Goal: Task Accomplishment & Management: Manage account settings

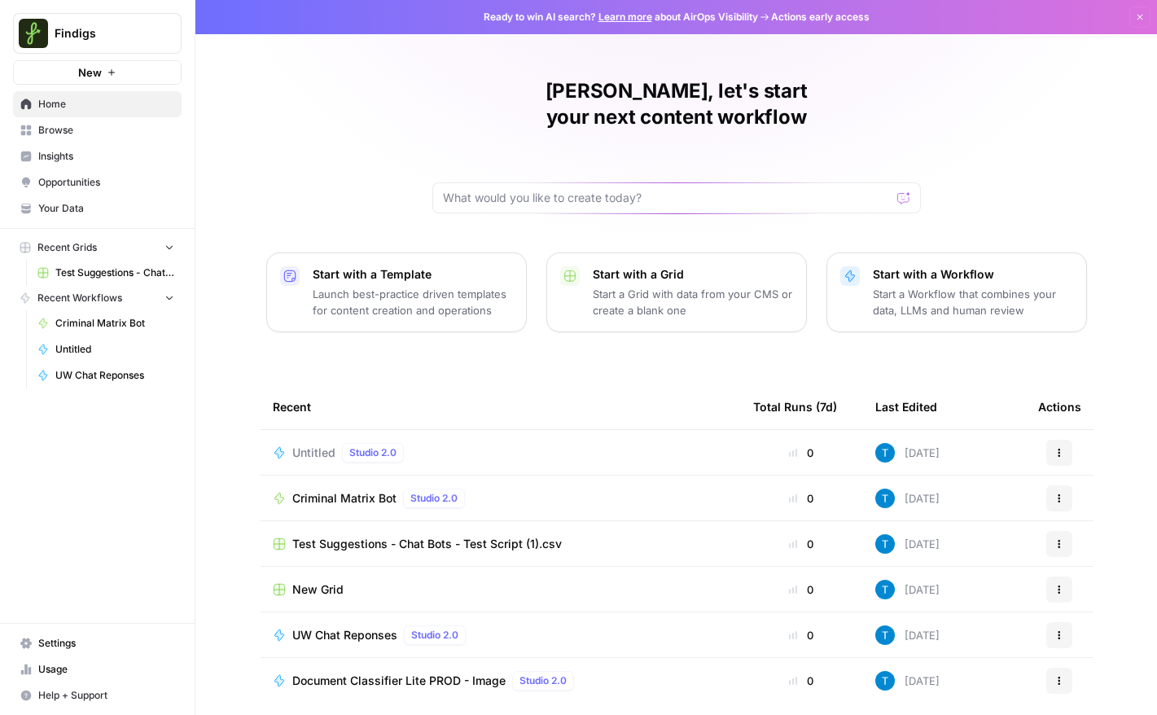
click at [77, 372] on span "UW Chat Reponses" at bounding box center [114, 375] width 119 height 15
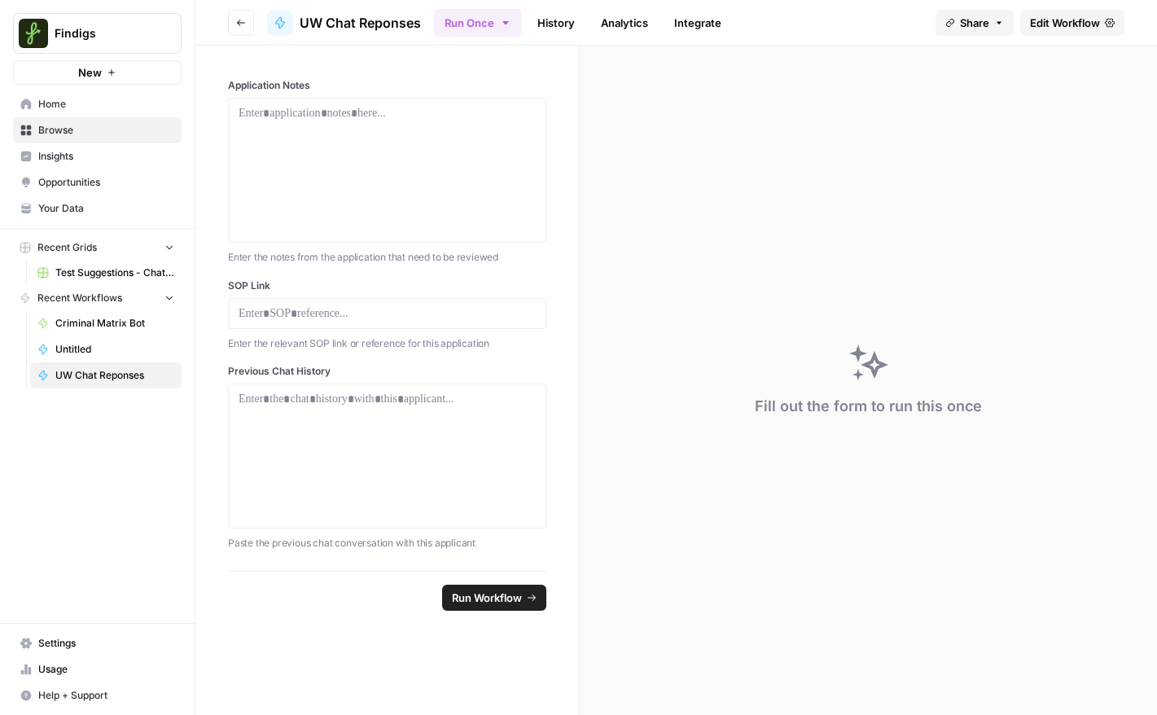
click at [84, 201] on span "Your Data" at bounding box center [106, 208] width 136 height 15
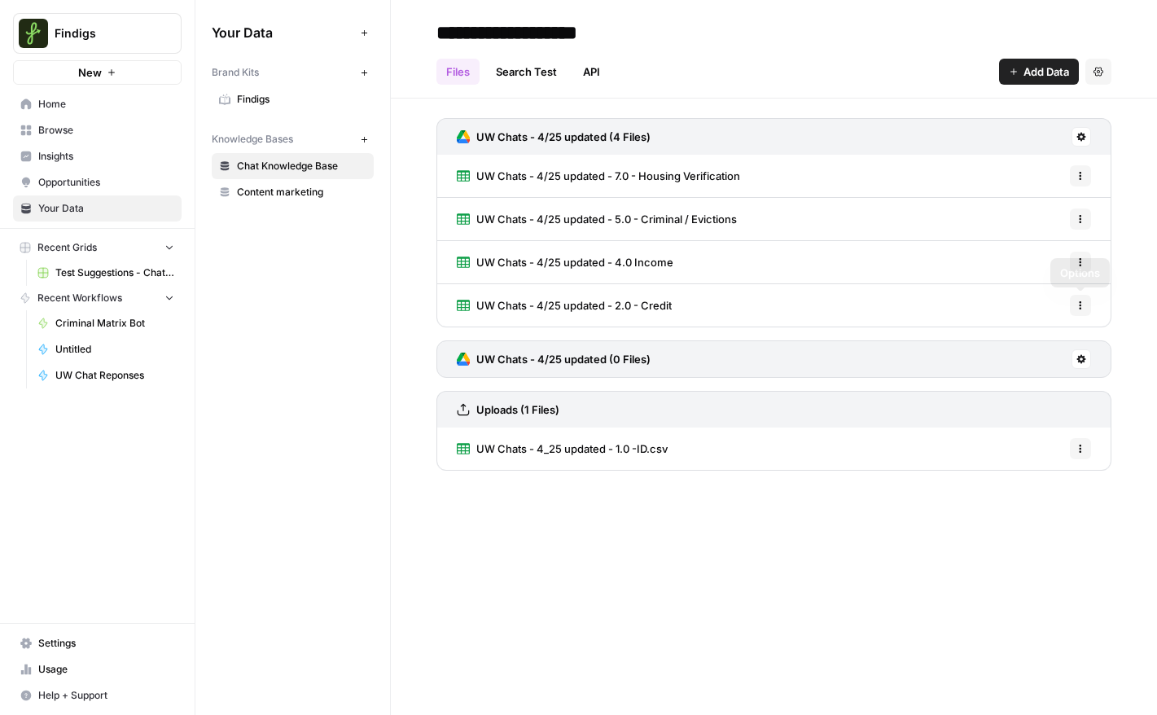
click at [792, 305] on icon "button" at bounding box center [1081, 305] width 10 height 10
click at [792, 534] on div "**********" at bounding box center [774, 357] width 766 height 715
click at [792, 178] on icon "button" at bounding box center [1081, 176] width 10 height 10
click at [792, 212] on span "Delete File" at bounding box center [1044, 212] width 53 height 16
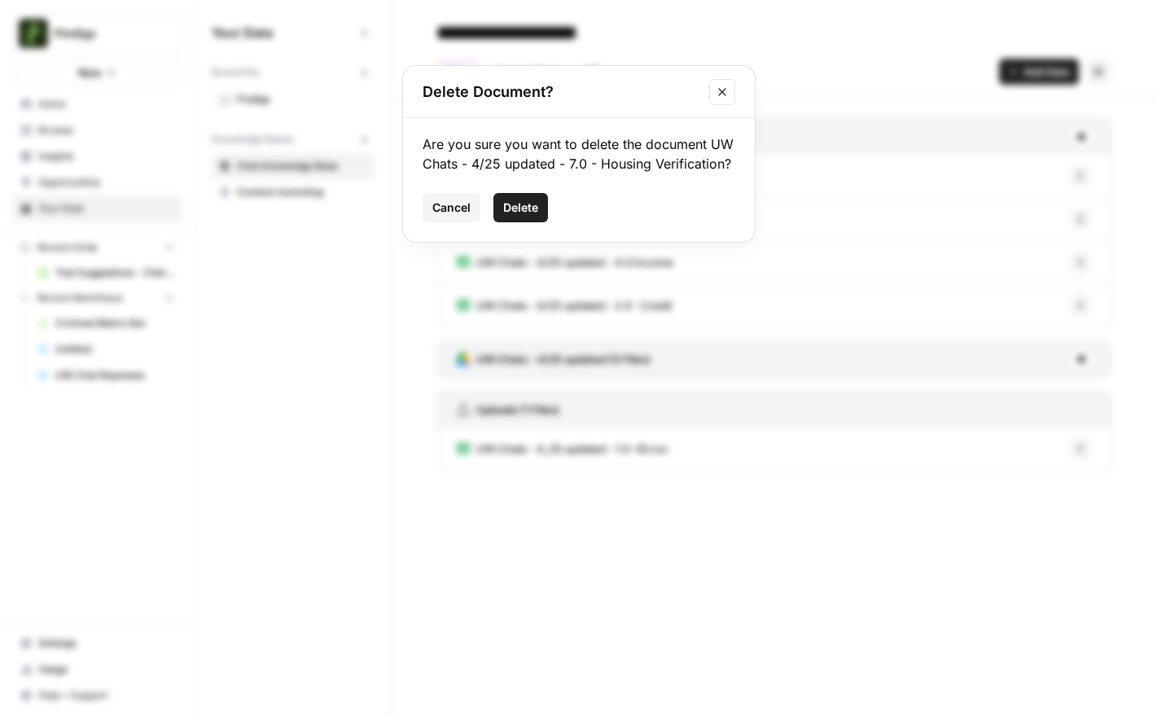
click at [537, 213] on span "Delete" at bounding box center [520, 207] width 35 height 16
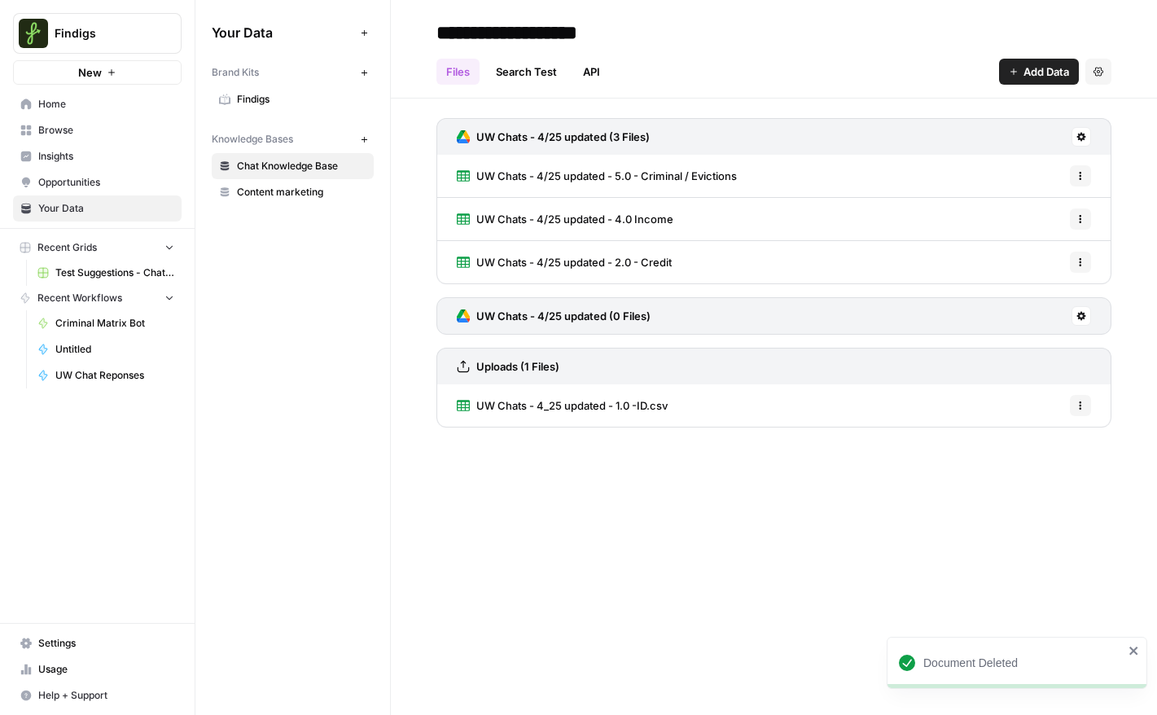
click at [792, 172] on icon "button" at bounding box center [1081, 176] width 10 height 10
click at [792, 211] on span "Delete File" at bounding box center [1044, 212] width 53 height 16
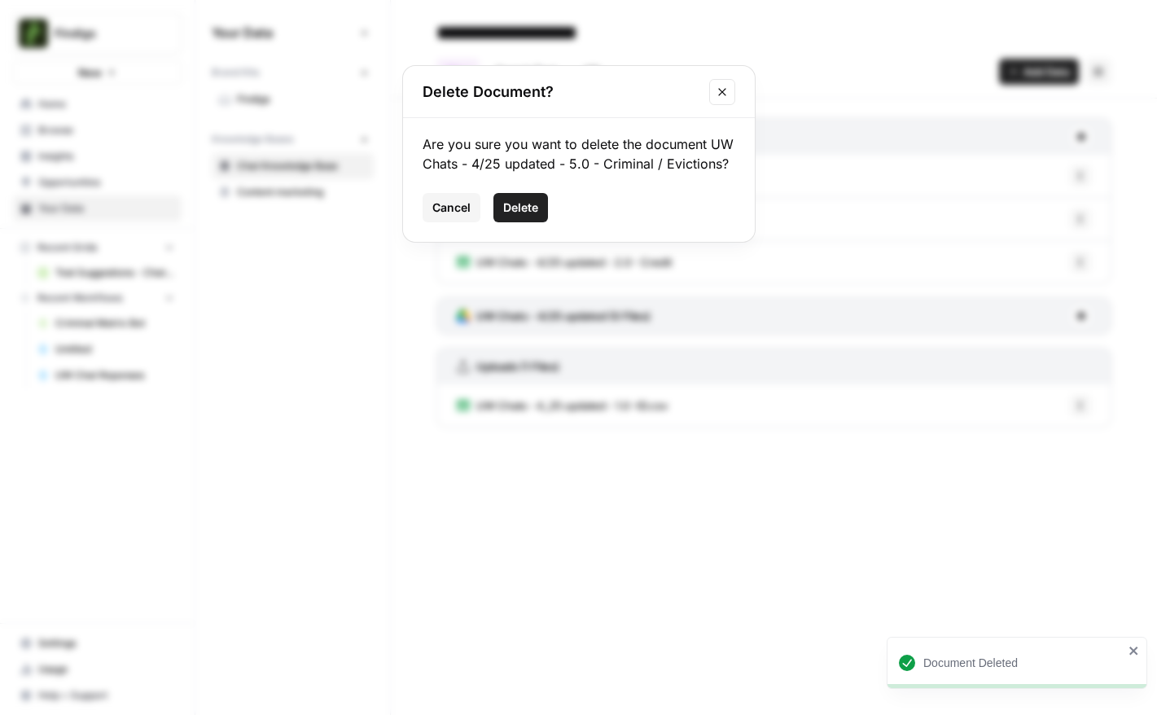
click at [522, 215] on span "Delete" at bounding box center [520, 207] width 35 height 16
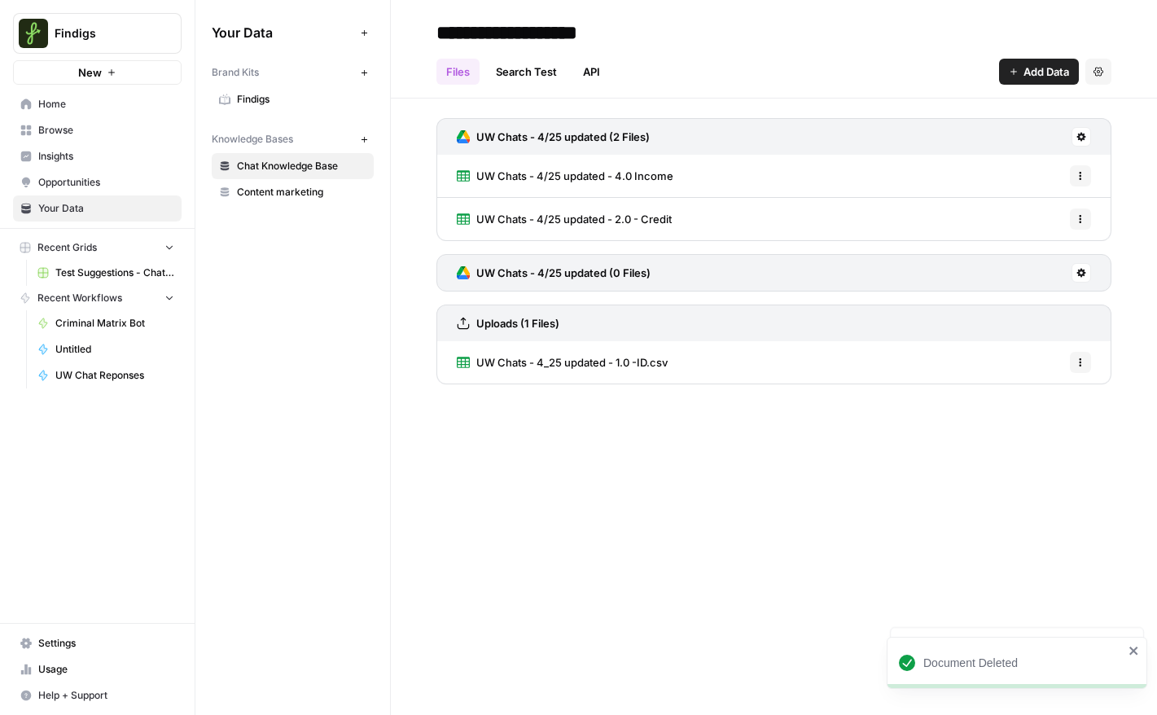
click at [792, 179] on icon "button" at bounding box center [1081, 176] width 10 height 10
click at [792, 208] on span "Delete File" at bounding box center [1044, 212] width 53 height 16
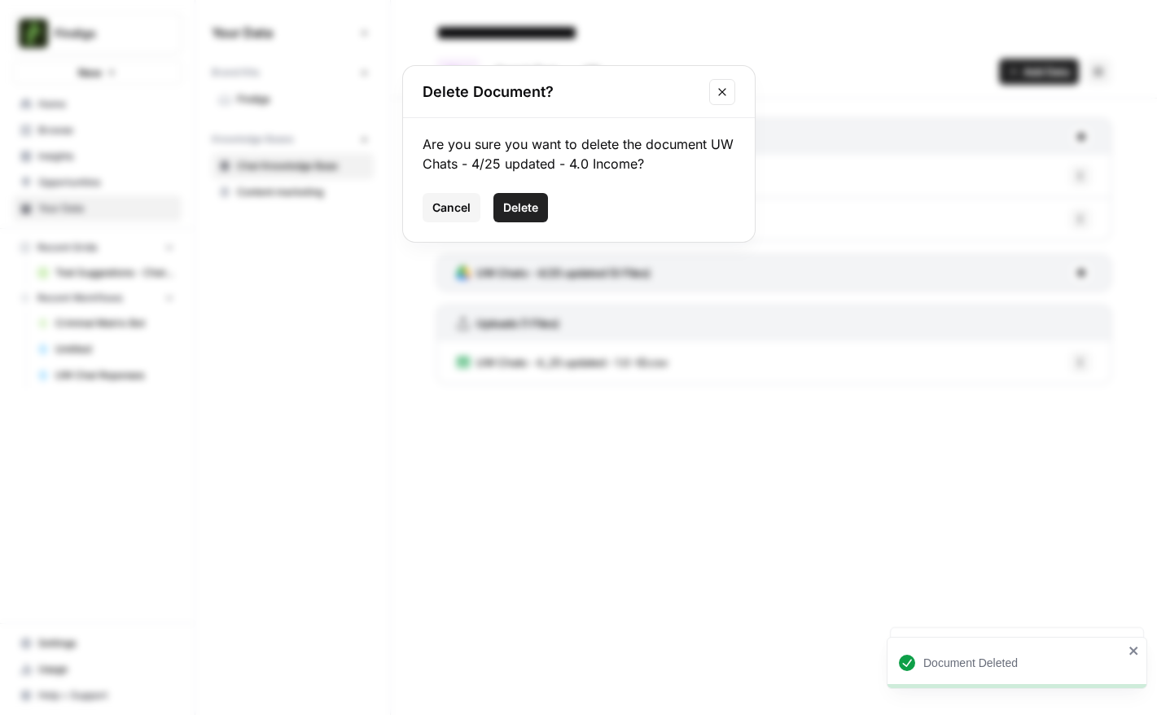
click at [501, 213] on button "Delete" at bounding box center [520, 207] width 55 height 29
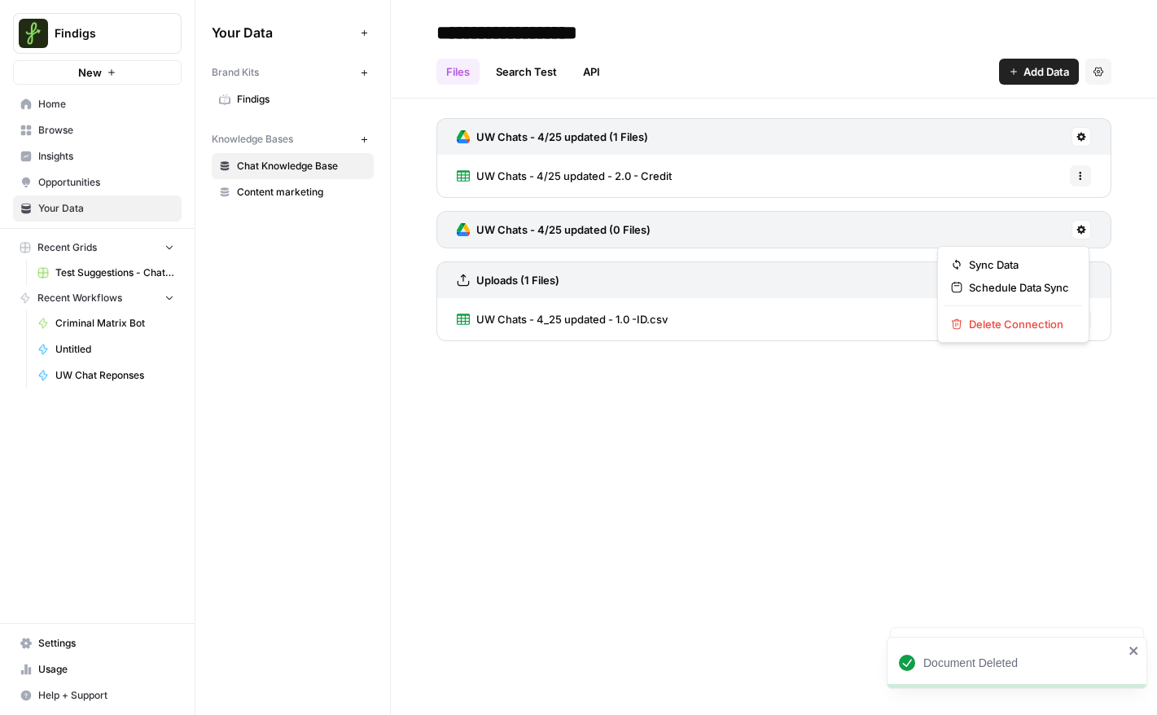
click at [792, 230] on button at bounding box center [1081, 230] width 20 height 20
click at [792, 326] on span "Delete Connection" at bounding box center [1019, 324] width 100 height 16
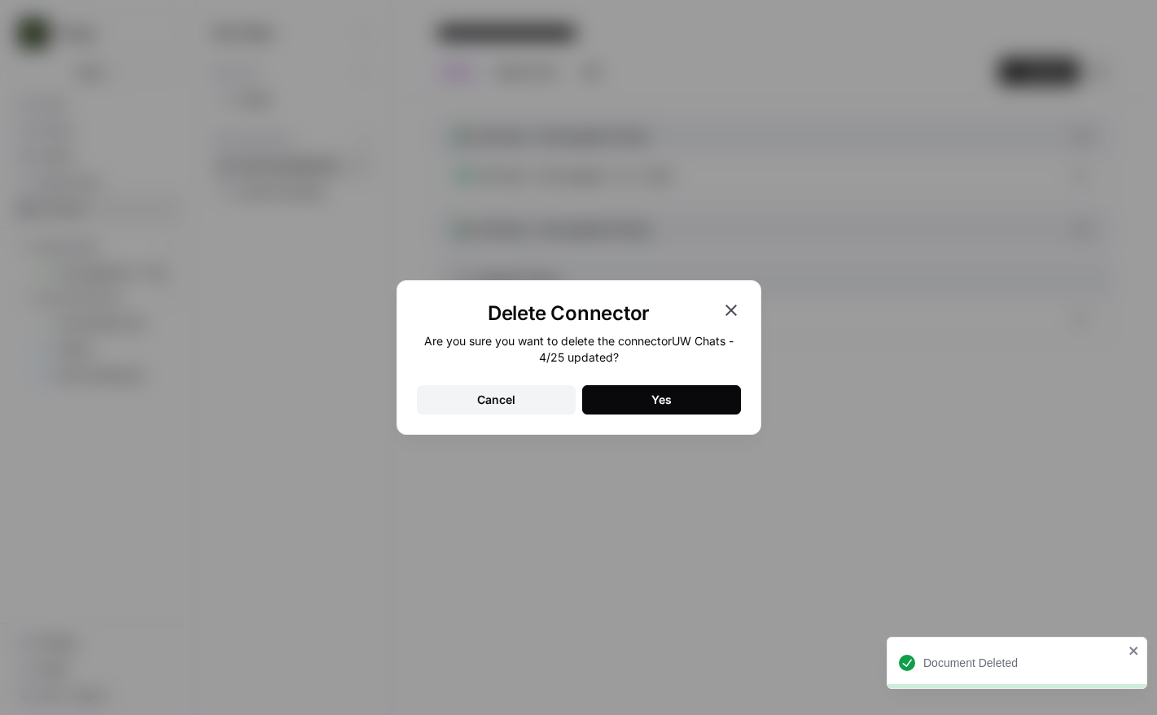
click at [648, 406] on button "Yes" at bounding box center [661, 399] width 159 height 29
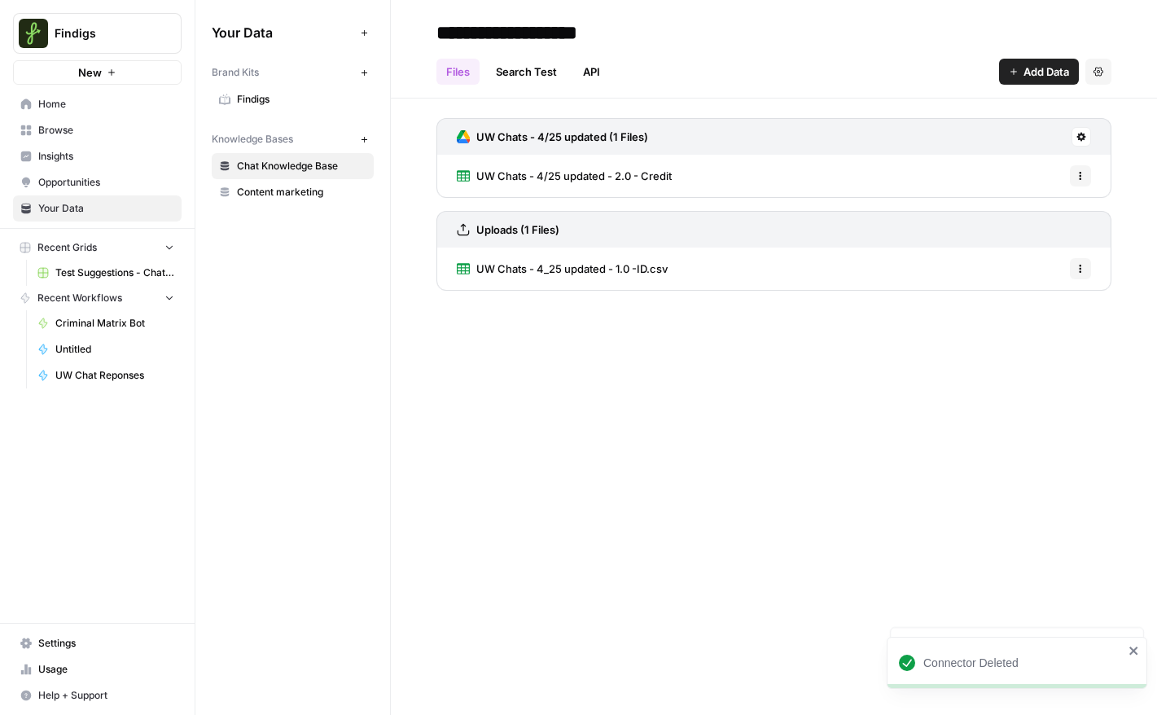
click at [792, 138] on icon at bounding box center [1081, 137] width 9 height 9
click at [792, 229] on span "Delete Connection" at bounding box center [1019, 231] width 100 height 16
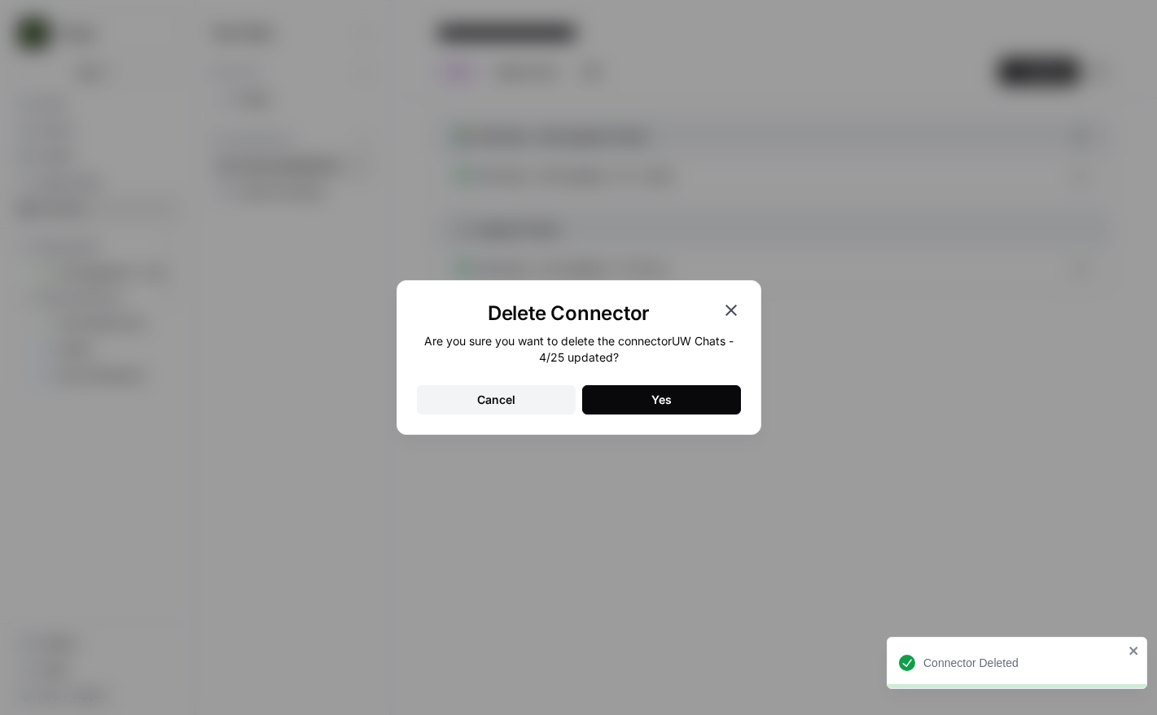
click at [645, 405] on button "Yes" at bounding box center [661, 399] width 159 height 29
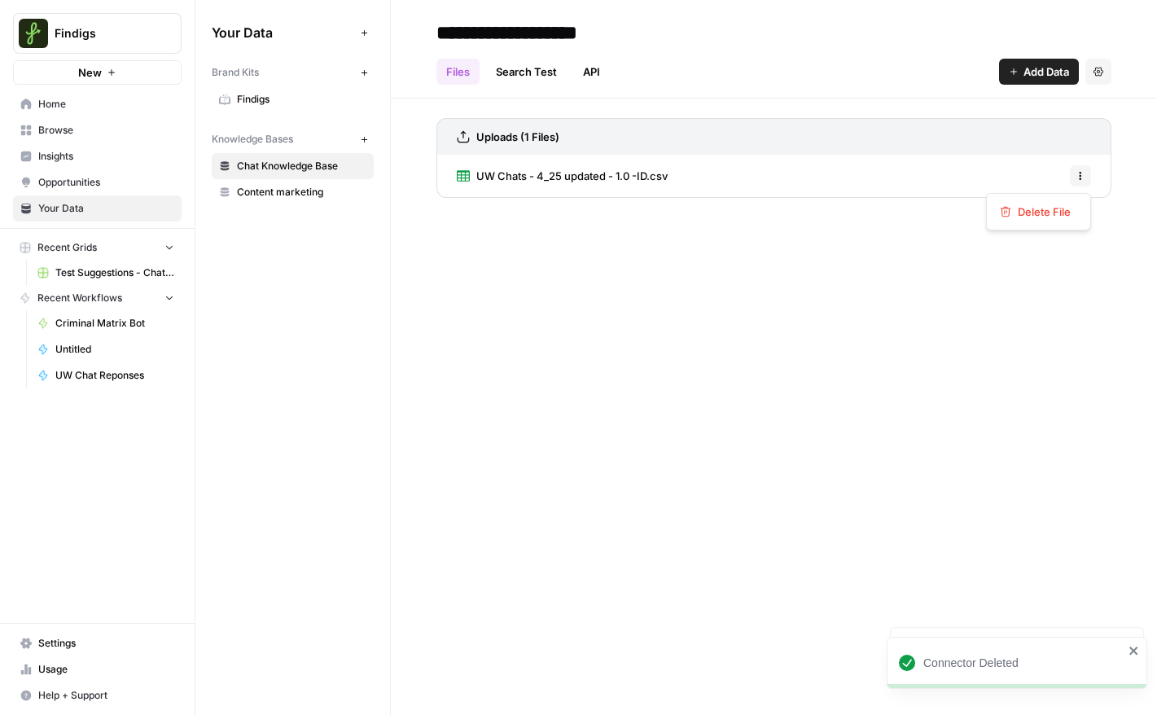
click at [792, 179] on icon "button" at bounding box center [1081, 179] width 2 height 2
click at [792, 220] on button "Delete File" at bounding box center [1038, 211] width 90 height 23
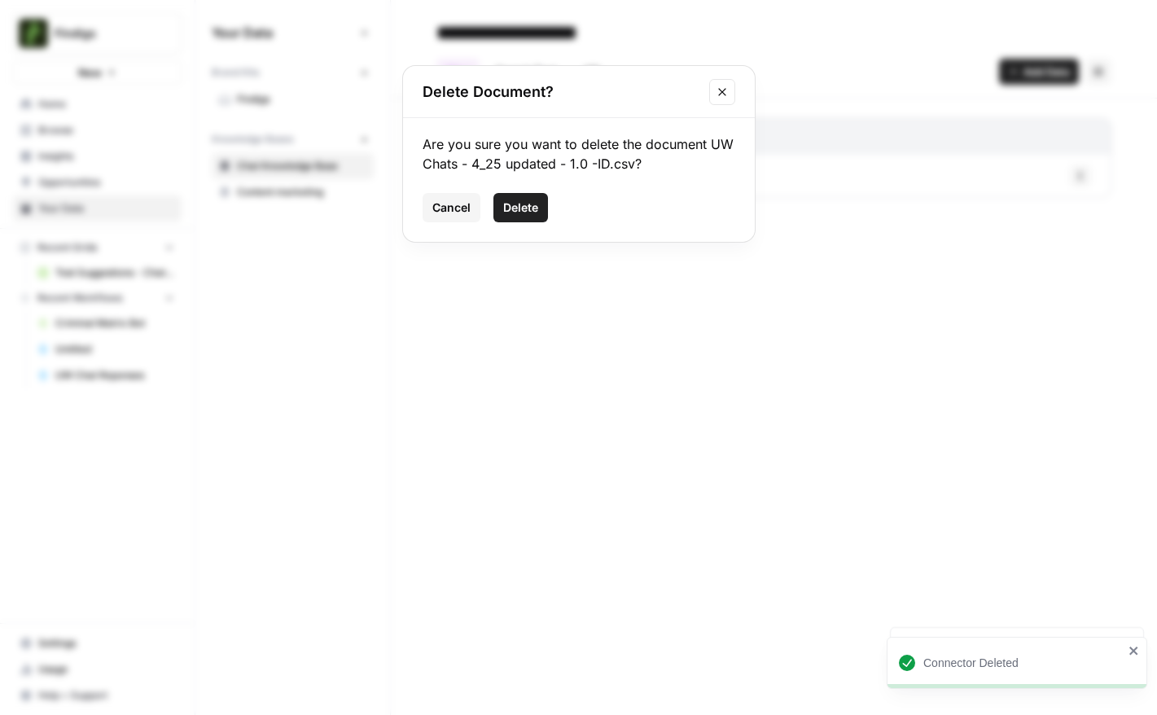
click at [517, 207] on span "Delete" at bounding box center [520, 207] width 35 height 16
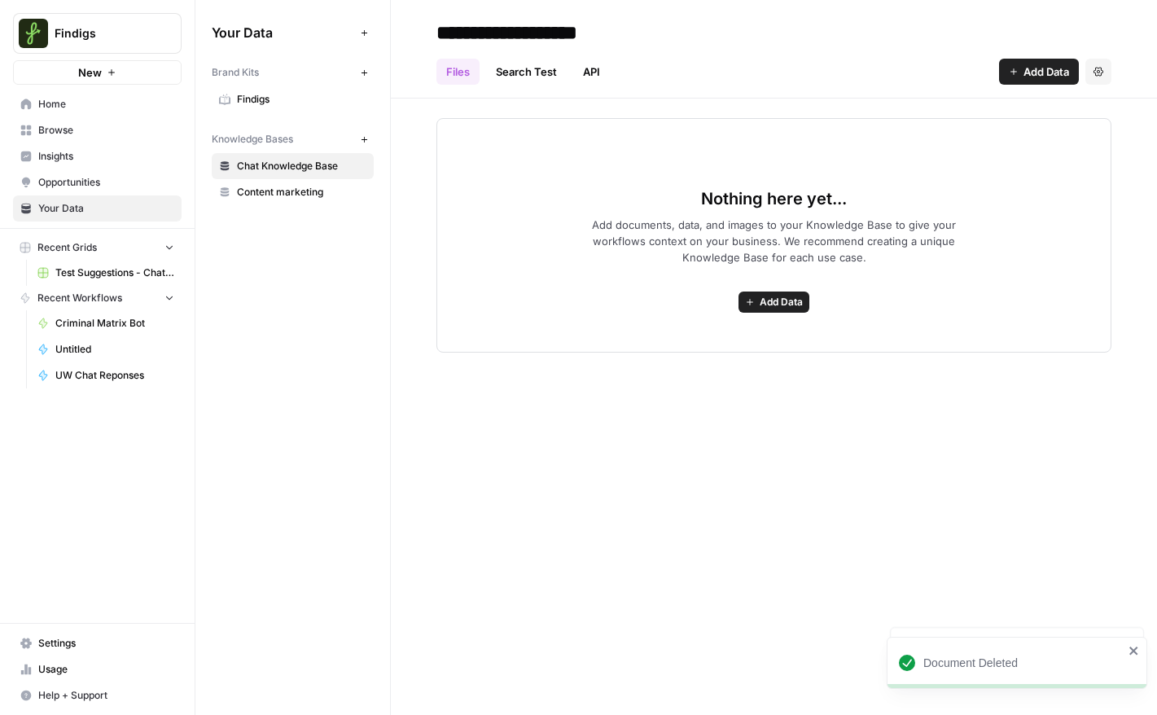
click at [781, 288] on div "Nothing here yet... Add documents, data, and images to your Knowledge Base to g…" at bounding box center [773, 235] width 675 height 234
click at [781, 296] on span "Add Data" at bounding box center [781, 302] width 43 height 15
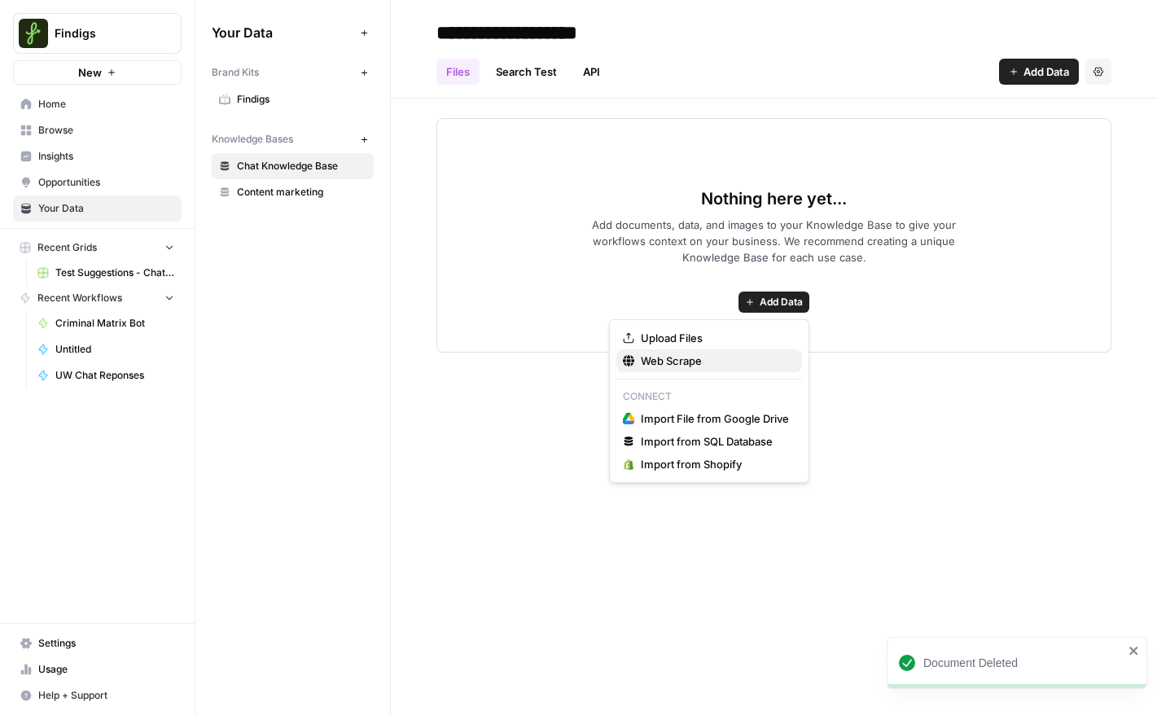
click at [686, 362] on span "Web Scrape" at bounding box center [715, 361] width 148 height 16
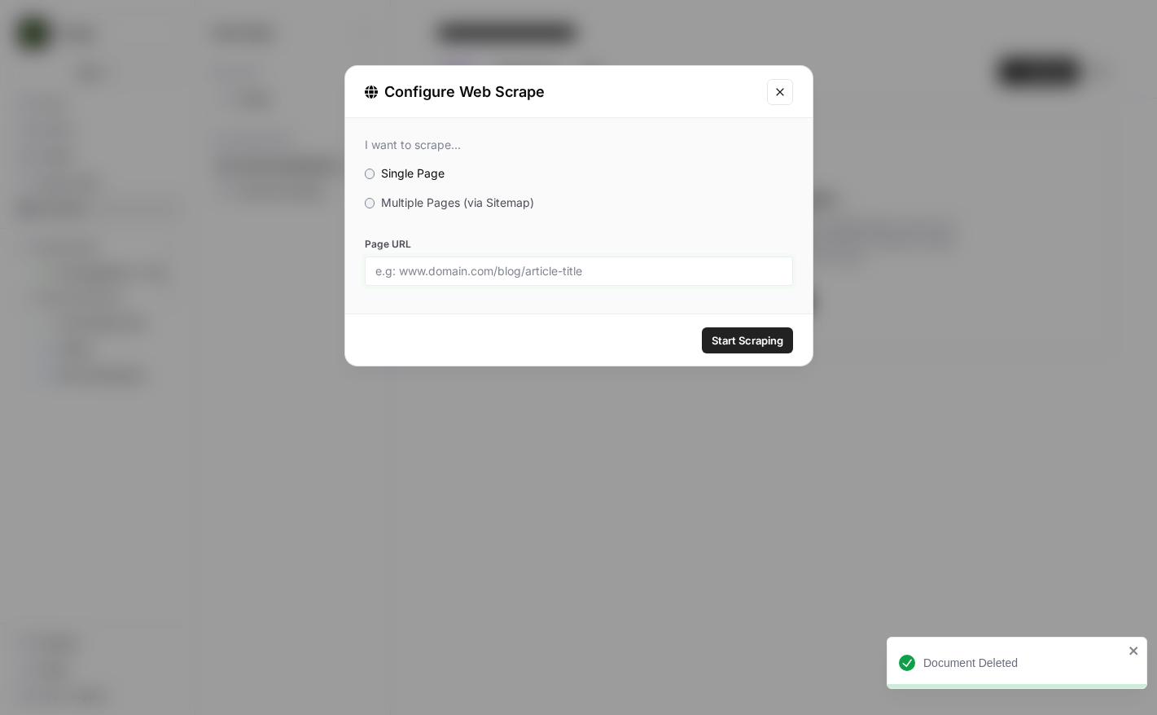
click at [472, 276] on input "Page URL" at bounding box center [578, 271] width 407 height 15
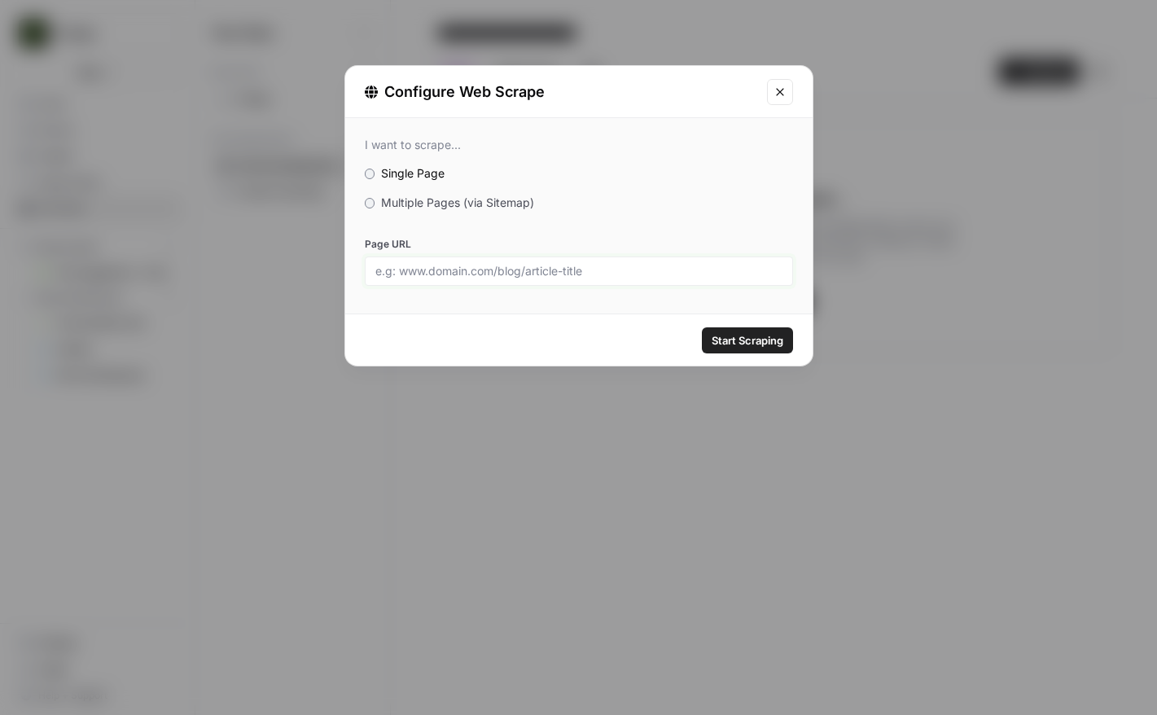
paste input "[URL][DOMAIN_NAME]"
type input "[URL][DOMAIN_NAME]"
click at [749, 342] on span "Start Scraping" at bounding box center [748, 340] width 72 height 16
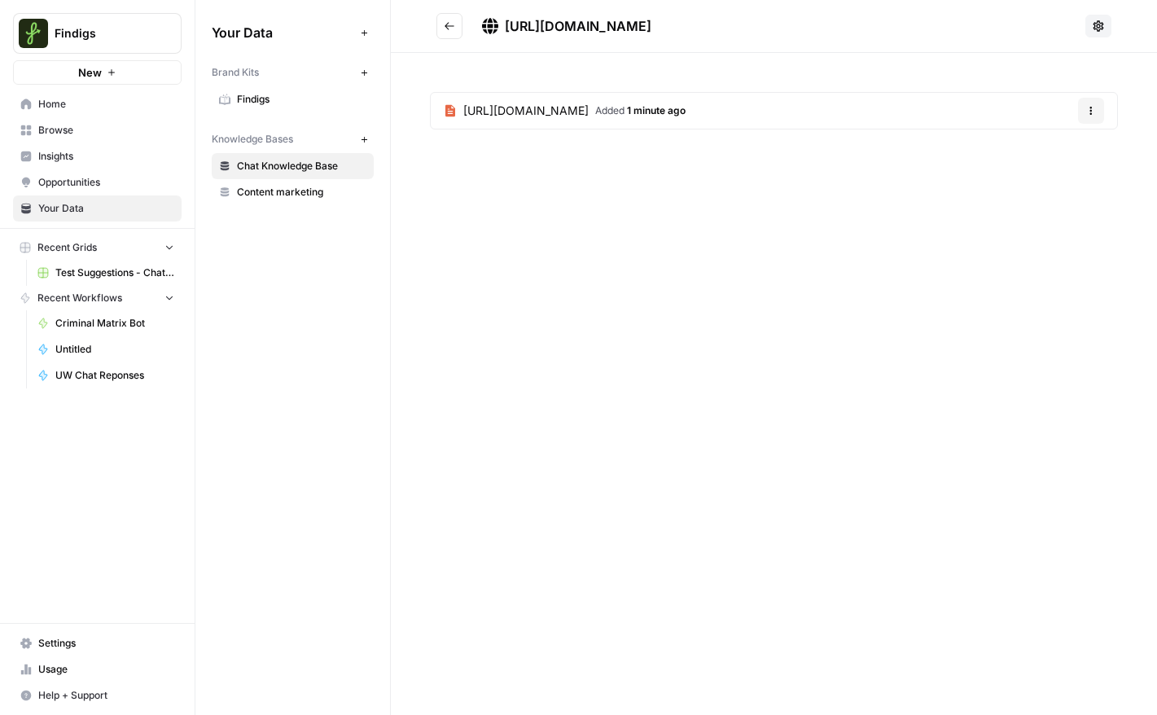
click at [589, 111] on span "[URL][DOMAIN_NAME]" at bounding box center [525, 111] width 125 height 16
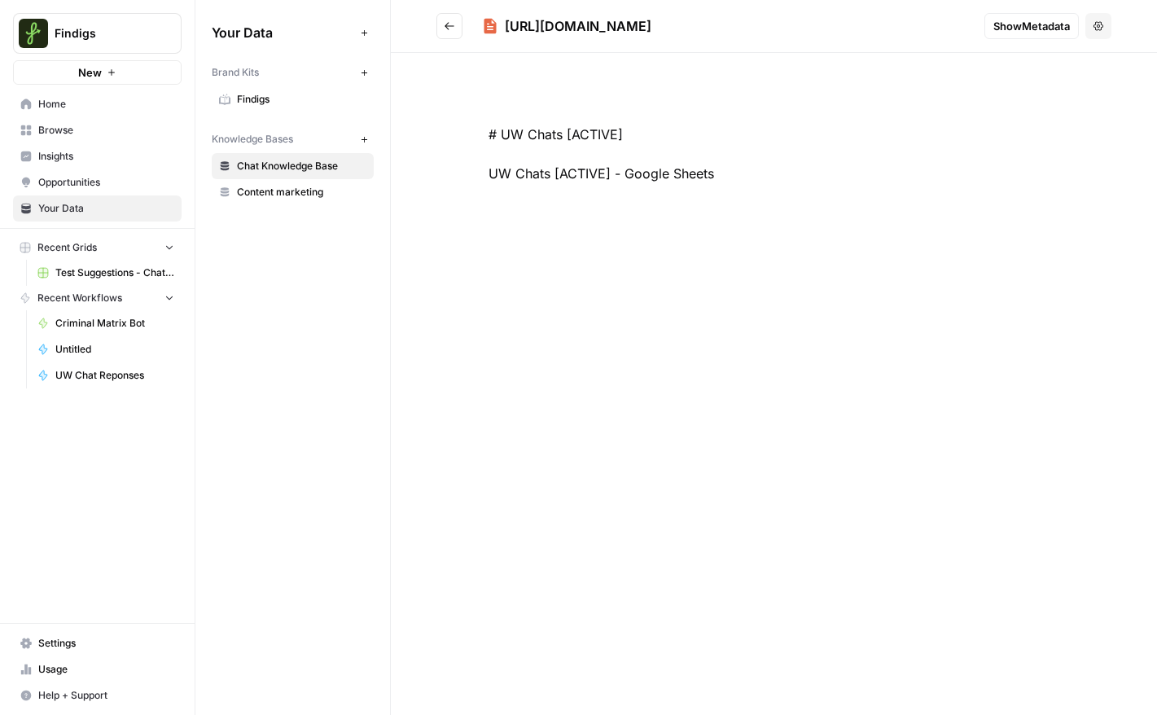
click at [440, 33] on button "Go back" at bounding box center [449, 26] width 26 height 26
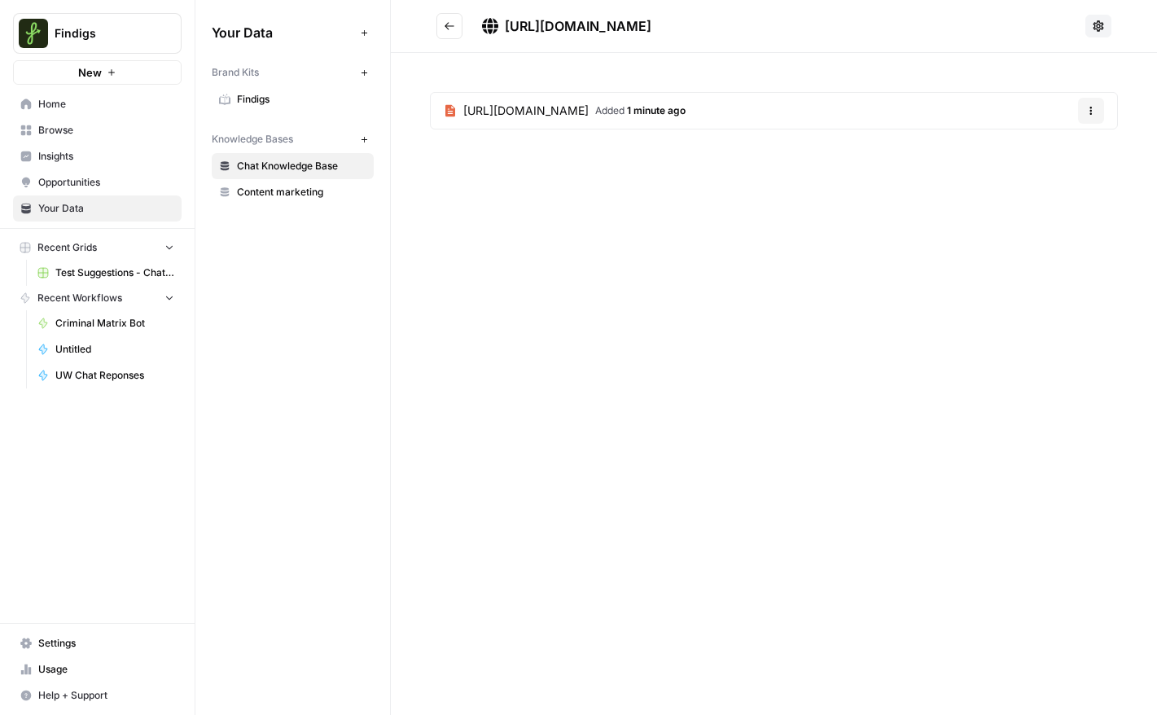
click at [792, 114] on icon "button" at bounding box center [1091, 111] width 10 height 10
click at [792, 139] on button "Delete File" at bounding box center [1051, 149] width 90 height 23
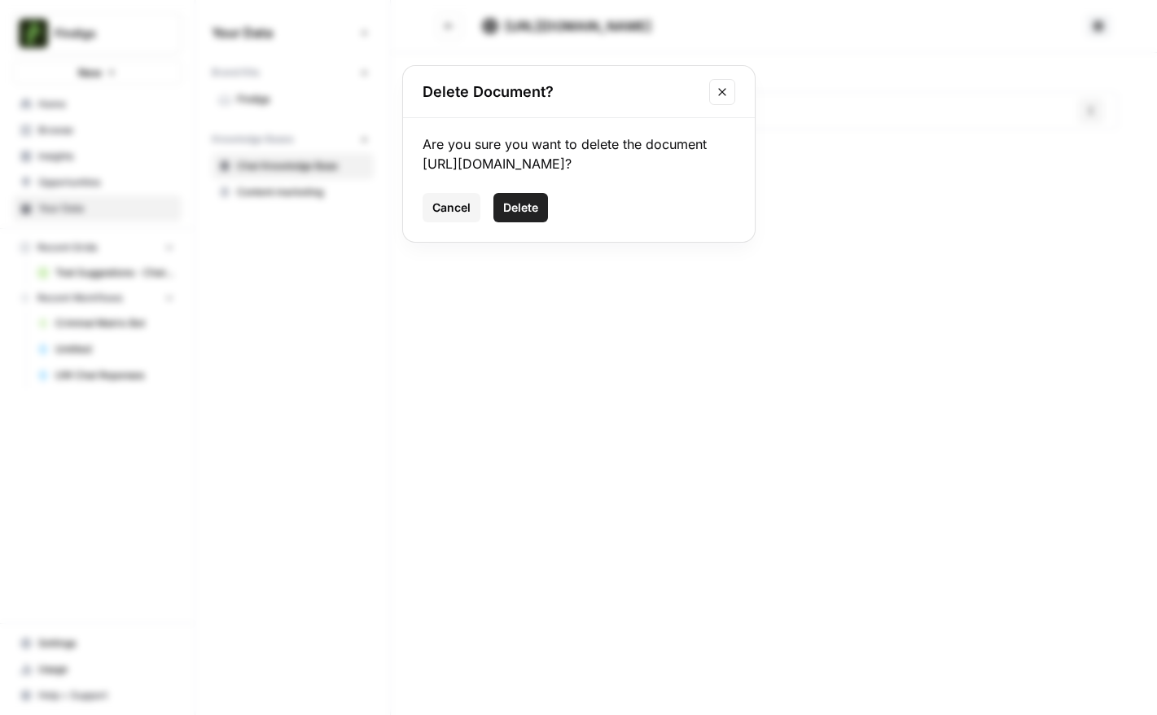
click at [519, 216] on span "Delete" at bounding box center [520, 207] width 35 height 16
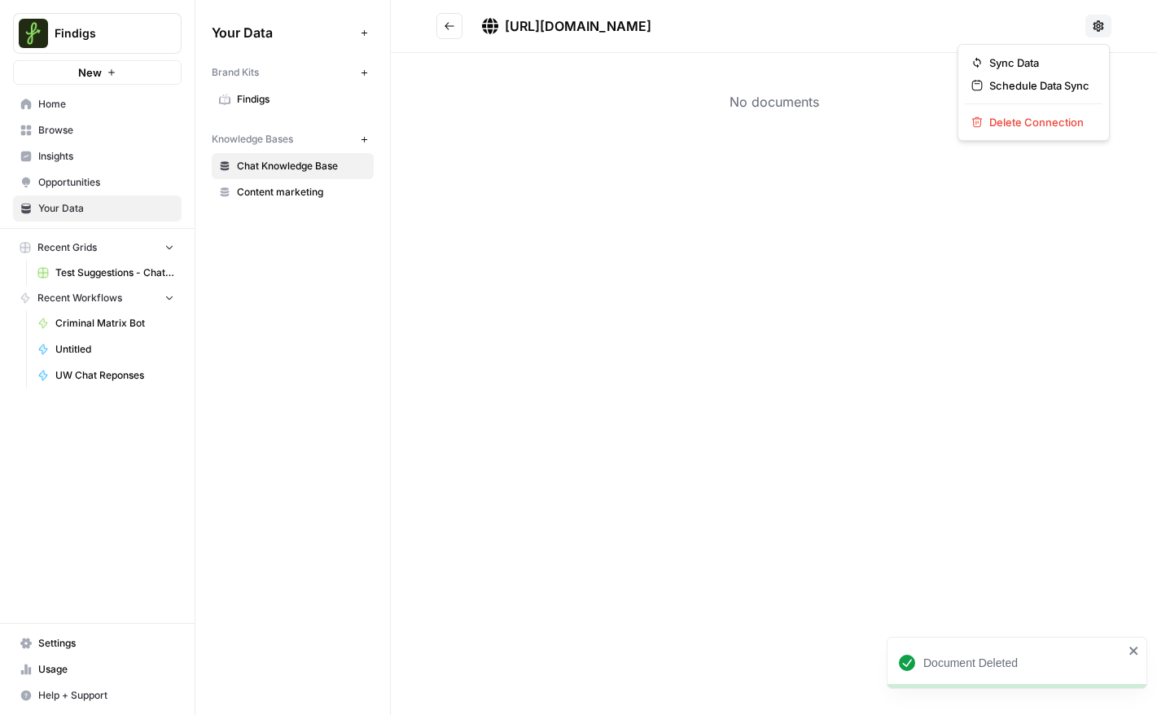
click at [792, 27] on icon at bounding box center [1098, 25] width 11 height 11
click at [792, 66] on span "Sync Data" at bounding box center [1039, 63] width 100 height 16
click at [449, 26] on icon "Go back" at bounding box center [450, 25] width 10 height 7
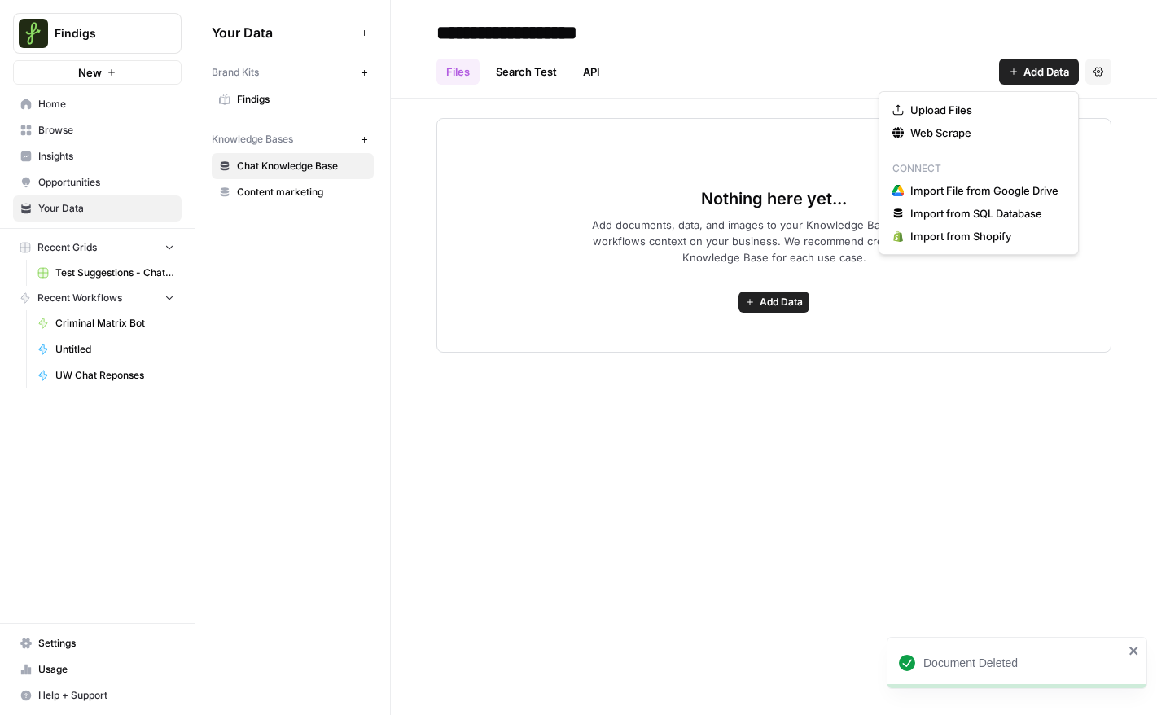
click at [792, 67] on span "Add Data" at bounding box center [1046, 72] width 46 height 16
click at [792, 195] on span "Import File from Google Drive" at bounding box center [984, 190] width 148 height 16
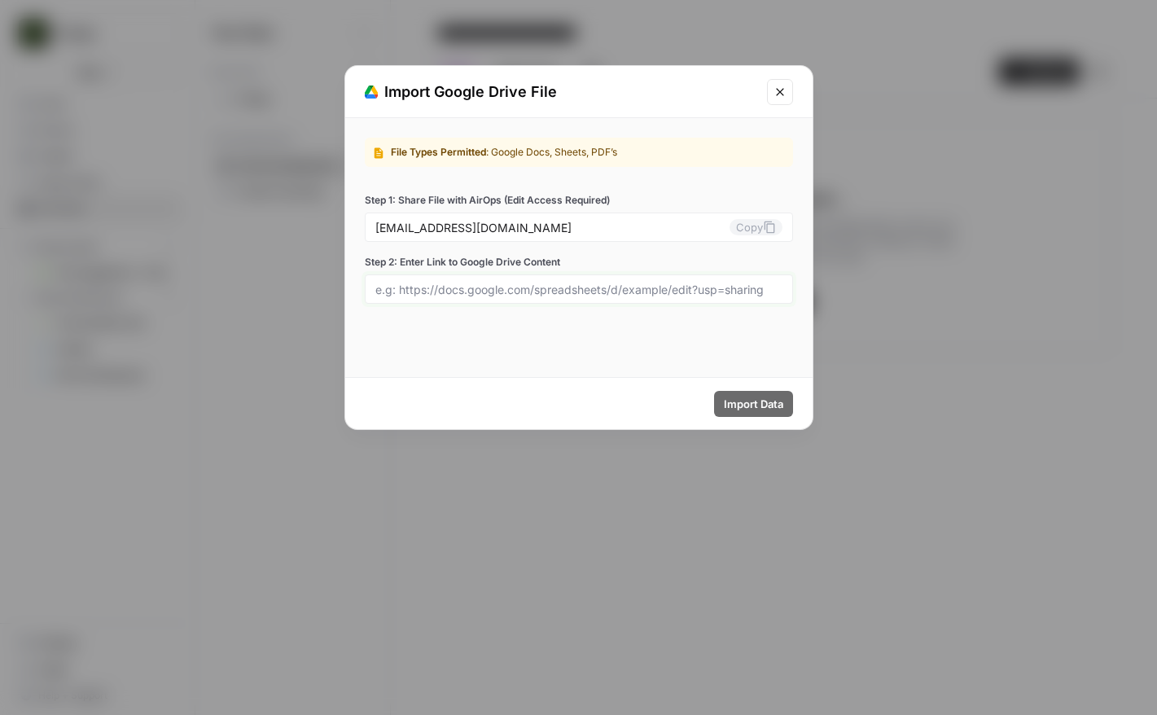
click at [619, 291] on input "Step 2: Enter Link to Google Drive Content" at bounding box center [578, 289] width 407 height 15
paste input "[URL][DOMAIN_NAME]"
type input "[URL][DOMAIN_NAME]"
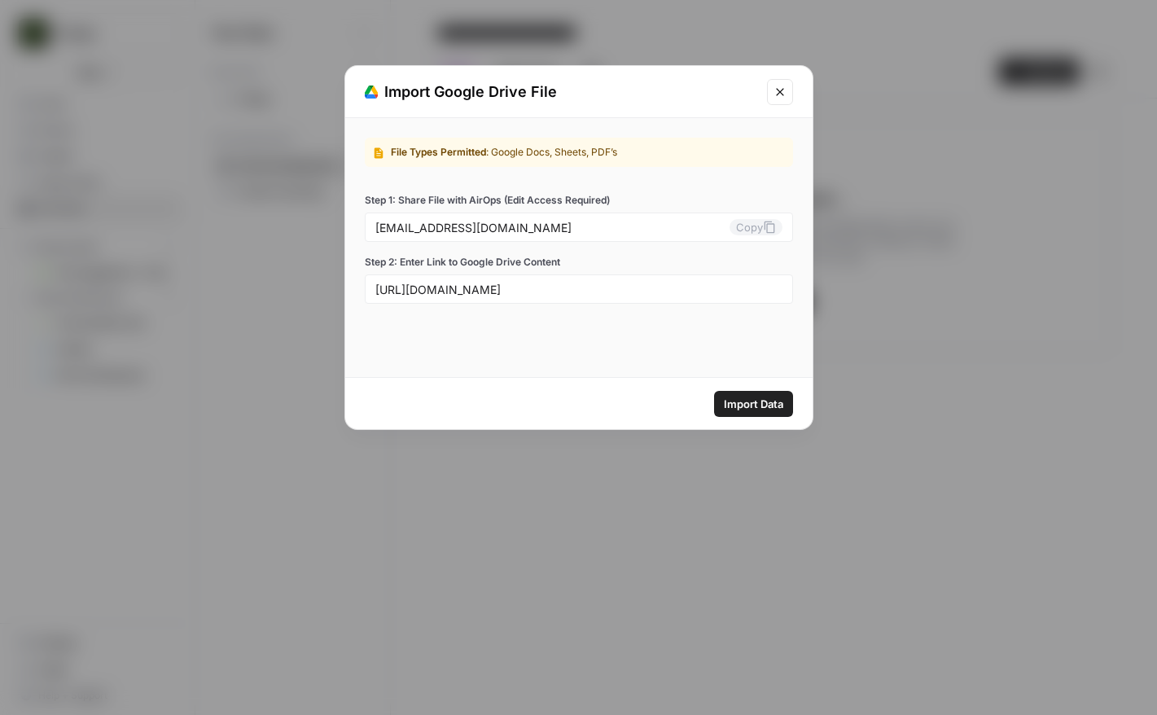
click at [750, 397] on span "Import Data" at bounding box center [753, 404] width 59 height 16
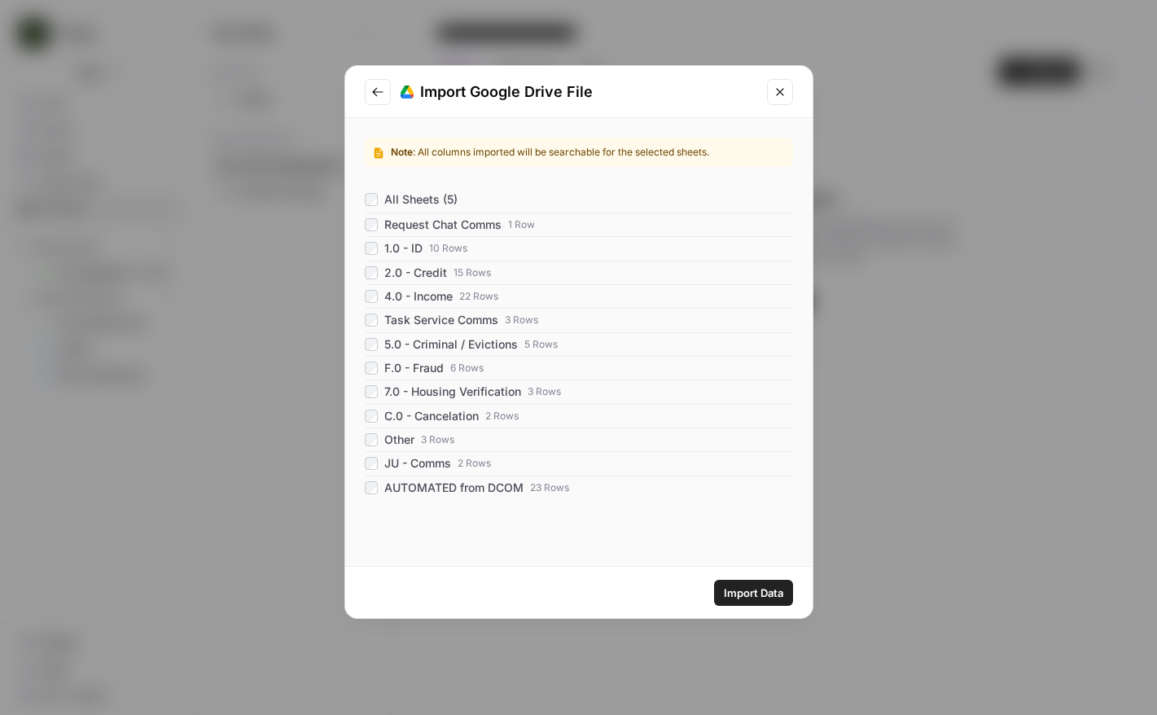
click at [758, 581] on button "Import Data" at bounding box center [753, 593] width 79 height 26
click at [349, 475] on div "Note : All columns imported will be searchable for the selected sheets. All She…" at bounding box center [578, 332] width 467 height 428
click at [755, 591] on span "Import Data" at bounding box center [753, 593] width 59 height 16
